Goal: Find specific page/section: Find specific page/section

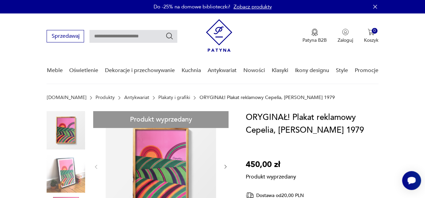
click at [159, 98] on link "Plakaty i grafiki" at bounding box center [174, 97] width 32 height 5
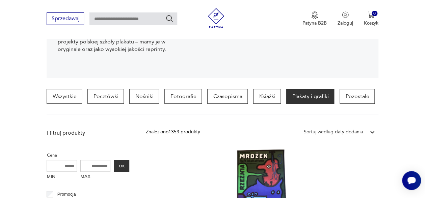
scroll to position [145, 0]
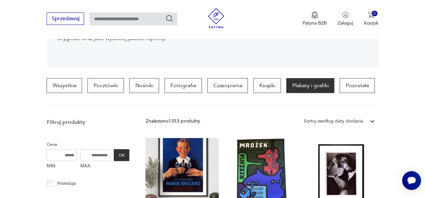
click at [326, 123] on div "Sortuj według daty dodania" at bounding box center [333, 121] width 59 height 7
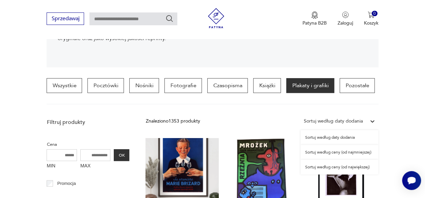
click at [322, 138] on div "Sortuj według daty dodania" at bounding box center [339, 137] width 78 height 15
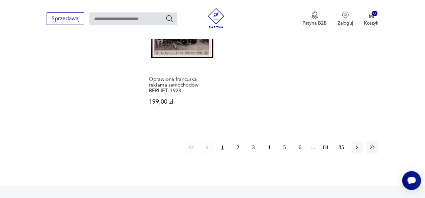
scroll to position [1037, 0]
